Goal: Information Seeking & Learning: Learn about a topic

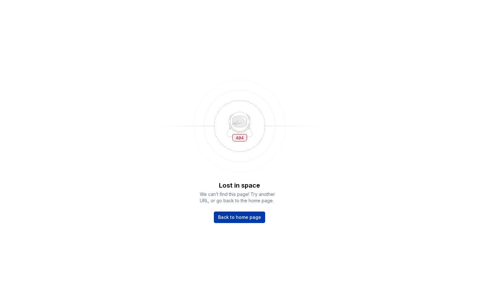
click at [256, 219] on span "Back to home page" at bounding box center [239, 217] width 43 height 6
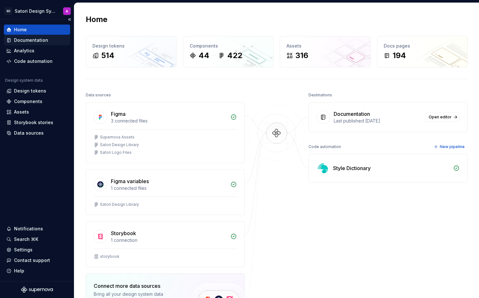
click at [30, 41] on div "Documentation" at bounding box center [31, 40] width 34 height 6
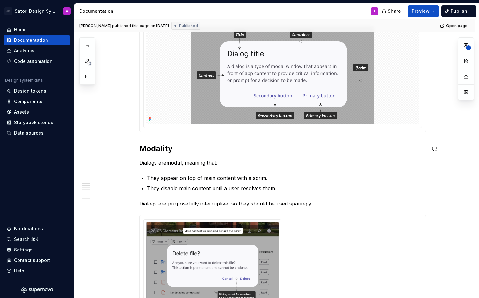
scroll to position [128, 0]
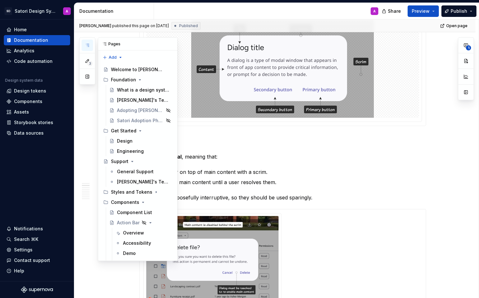
click at [89, 47] on icon "button" at bounding box center [87, 45] width 5 height 5
click at [31, 100] on div "Components" at bounding box center [28, 101] width 28 height 6
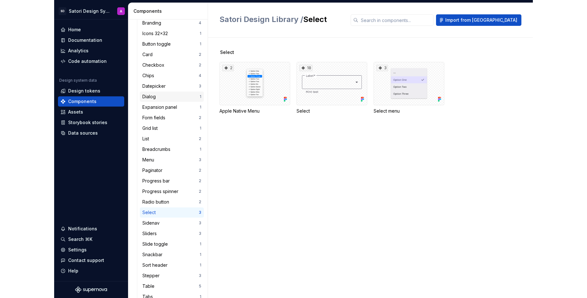
scroll to position [116, 0]
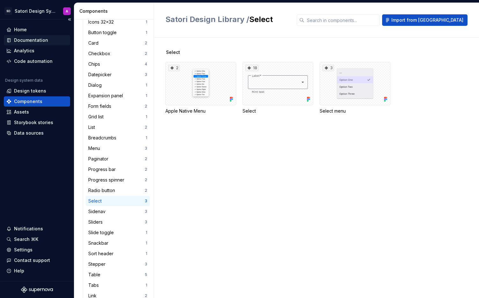
click at [38, 41] on div "Documentation" at bounding box center [31, 40] width 34 height 6
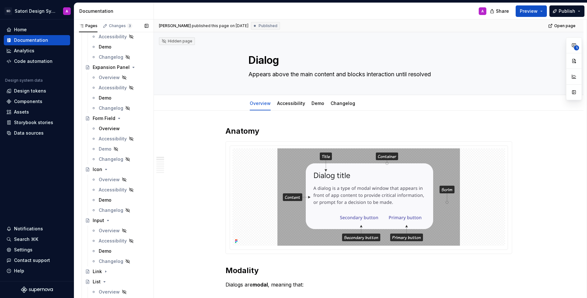
scroll to position [933, 0]
click at [103, 118] on div "Form Field" at bounding box center [104, 117] width 23 height 6
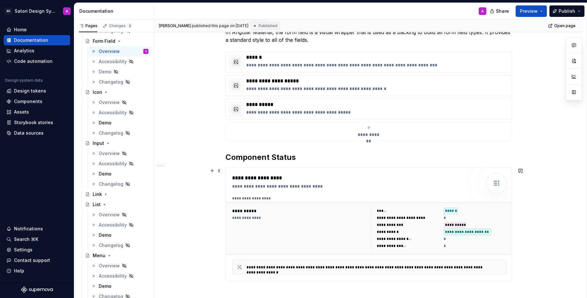
scroll to position [225, 0]
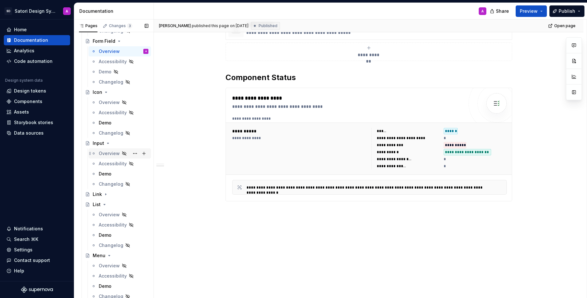
click at [108, 151] on div "Overview" at bounding box center [109, 153] width 21 height 6
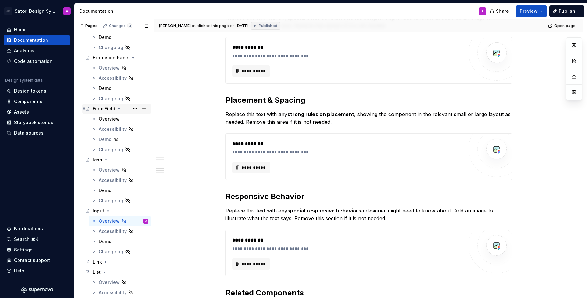
scroll to position [934, 0]
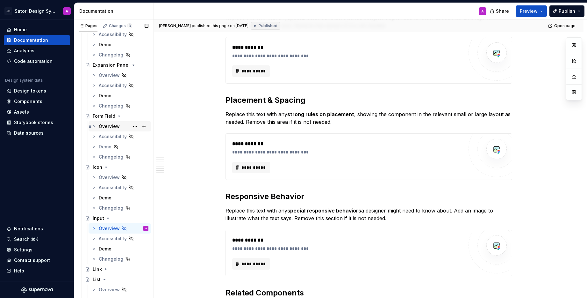
click at [108, 128] on div "Overview" at bounding box center [109, 126] width 21 height 6
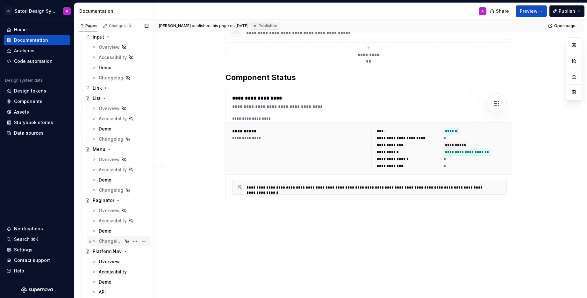
scroll to position [1149, 0]
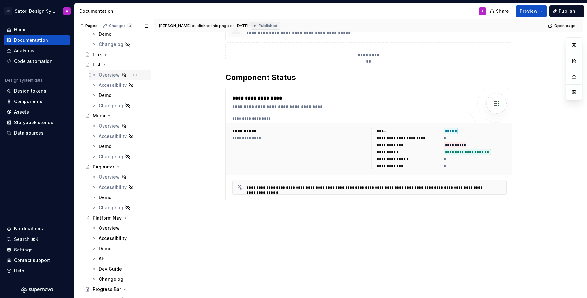
click at [107, 76] on div "Overview" at bounding box center [109, 75] width 21 height 6
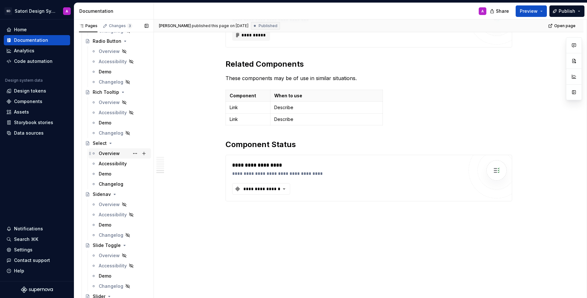
scroll to position [1529, 0]
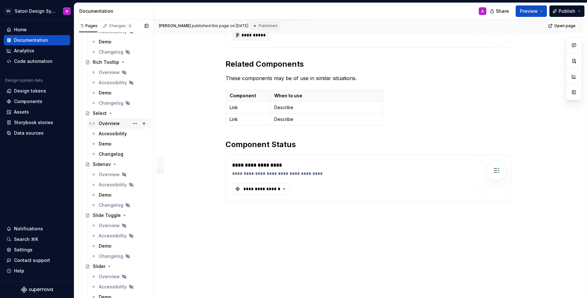
click at [112, 126] on div "Overview" at bounding box center [109, 123] width 21 height 6
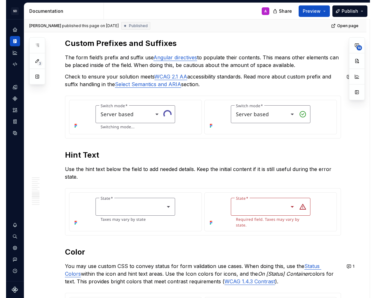
scroll to position [1237, 0]
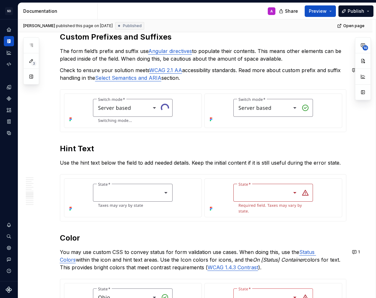
type textarea "*"
